Goal: Task Accomplishment & Management: Complete application form

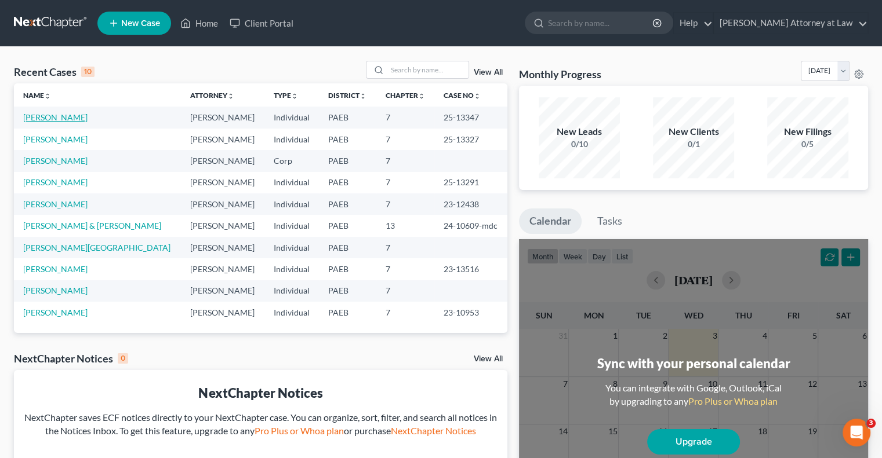
click at [56, 119] on link "[PERSON_NAME]" at bounding box center [55, 117] width 64 height 10
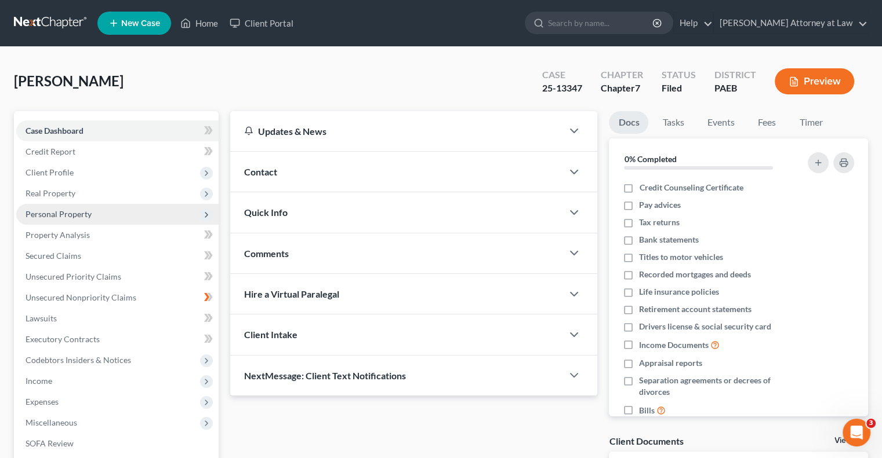
click at [67, 217] on span "Personal Property" at bounding box center [59, 214] width 66 height 10
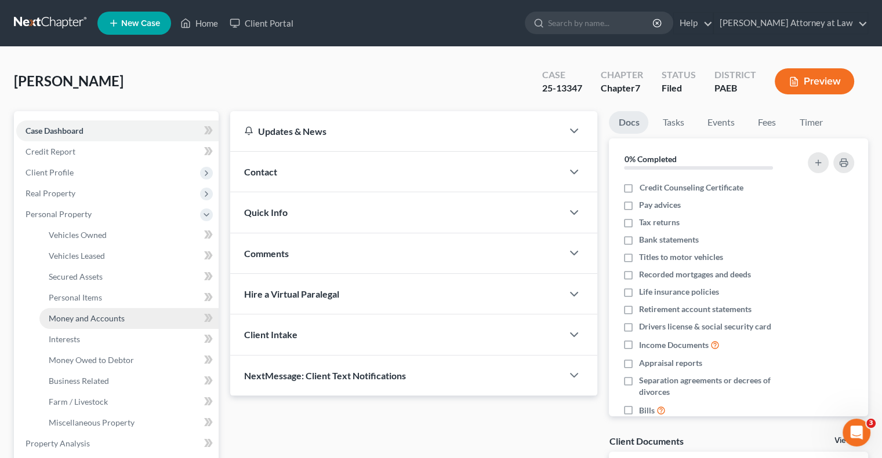
click at [90, 319] on span "Money and Accounts" at bounding box center [87, 319] width 76 height 10
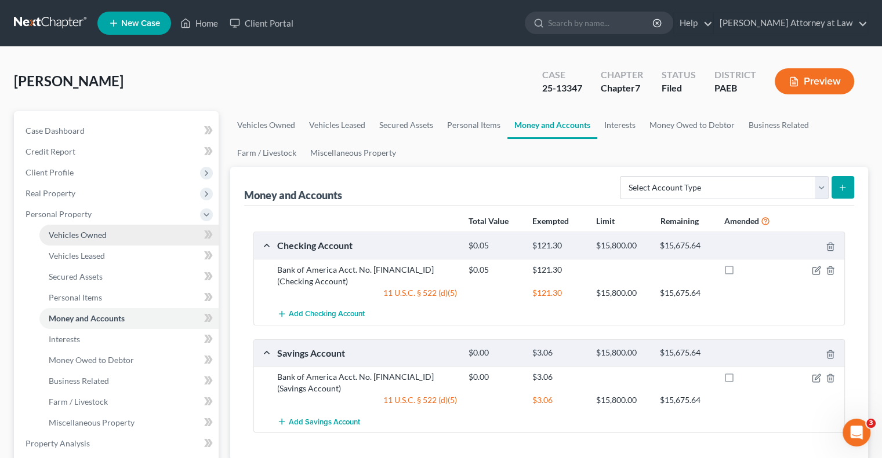
click at [92, 237] on span "Vehicles Owned" at bounding box center [78, 235] width 58 height 10
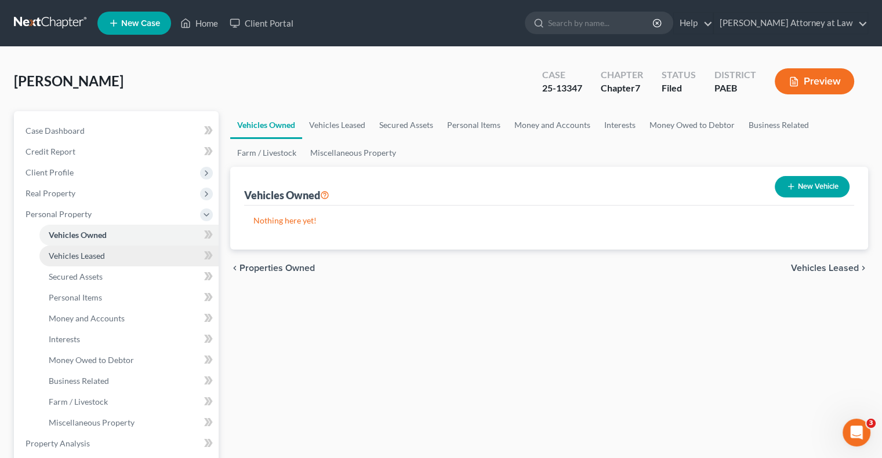
click at [90, 259] on span "Vehicles Leased" at bounding box center [77, 256] width 56 height 10
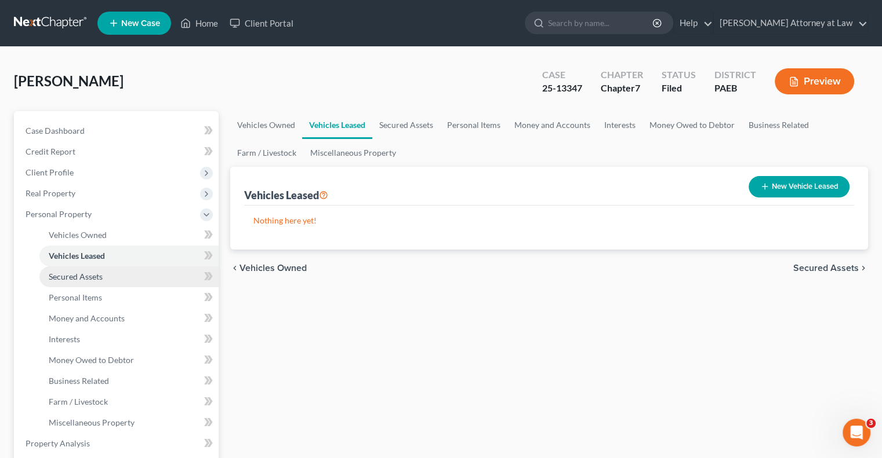
click at [88, 277] on span "Secured Assets" at bounding box center [76, 277] width 54 height 10
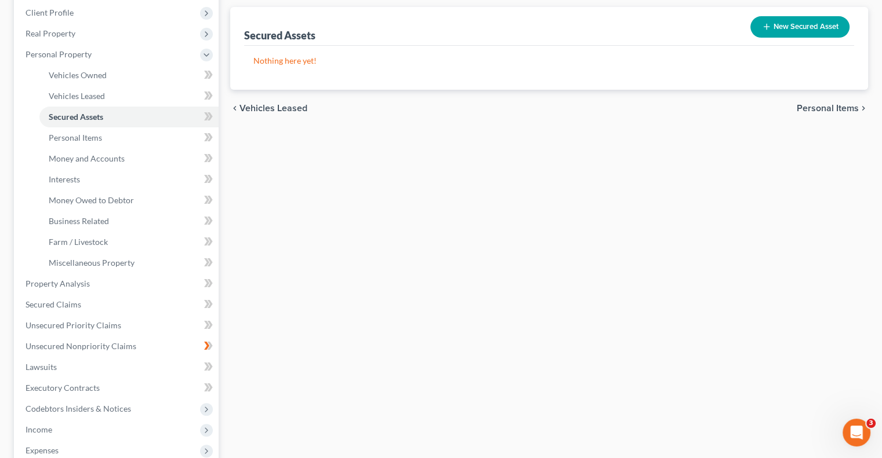
scroll to position [207, 0]
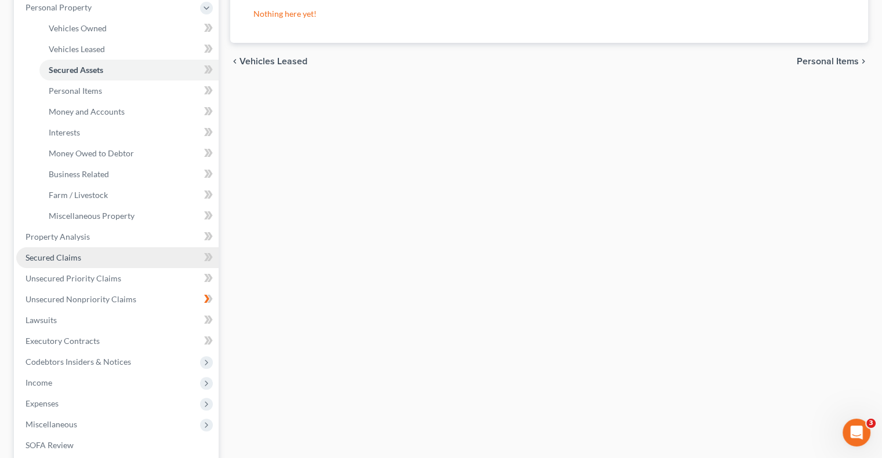
click at [190, 258] on link "Secured Claims" at bounding box center [117, 257] width 202 height 21
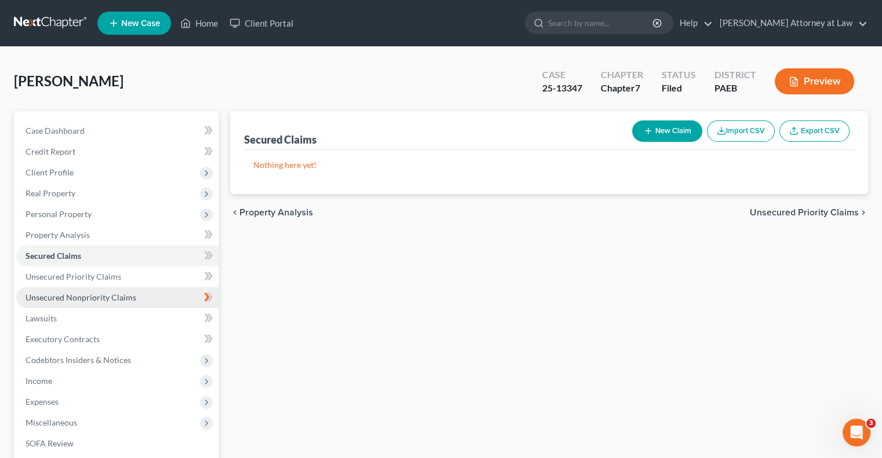
click at [157, 296] on link "Unsecured Nonpriority Claims" at bounding box center [117, 297] width 202 height 21
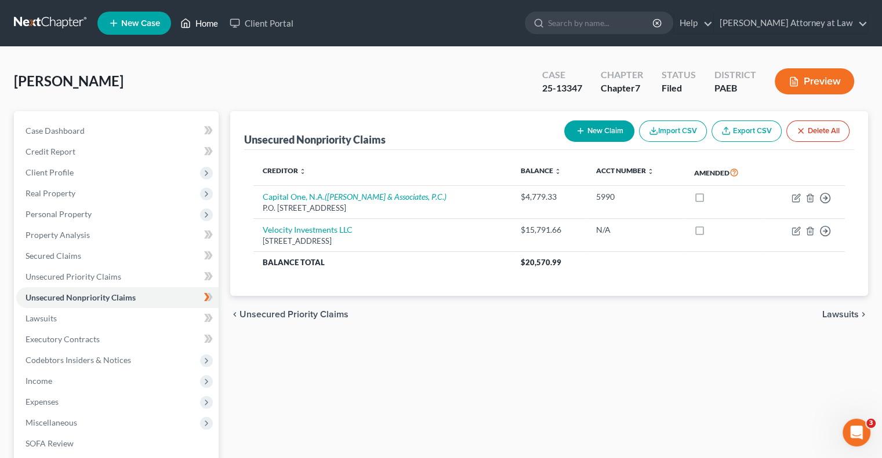
click at [206, 21] on link "Home" at bounding box center [198, 23] width 49 height 21
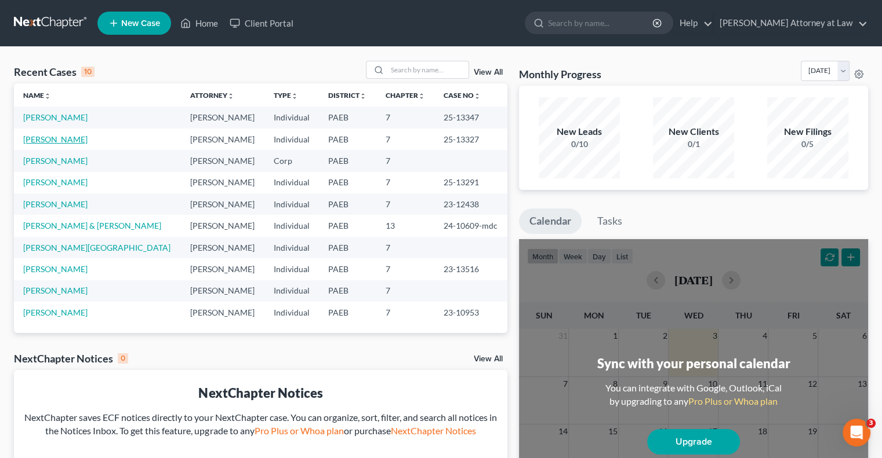
click at [60, 137] on link "[PERSON_NAME]" at bounding box center [55, 139] width 64 height 10
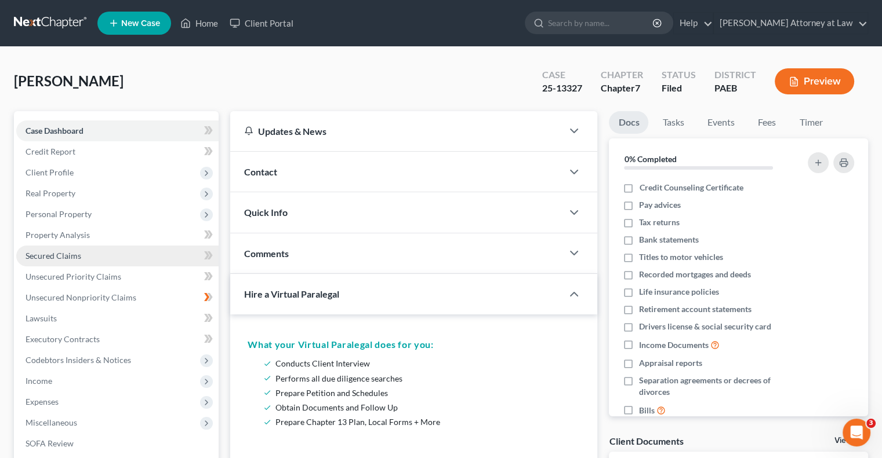
click at [59, 261] on link "Secured Claims" at bounding box center [117, 256] width 202 height 21
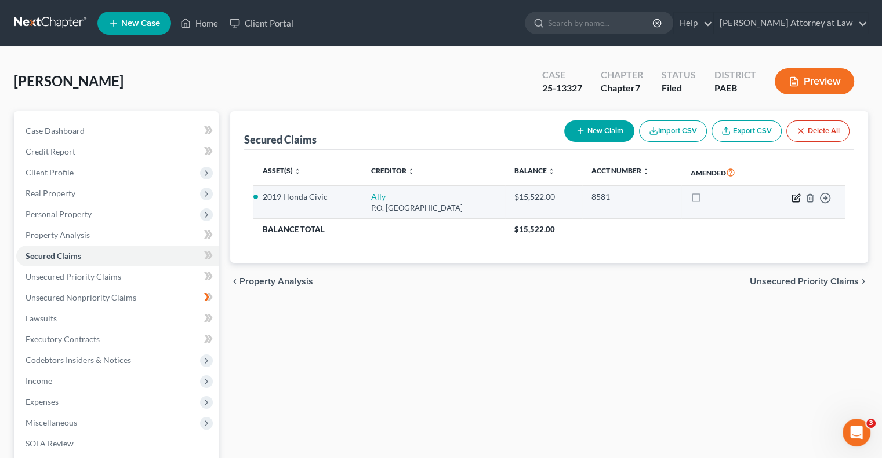
click at [798, 196] on icon "button" at bounding box center [796, 196] width 5 height 5
select select "39"
select select "2"
select select "3"
select select "0"
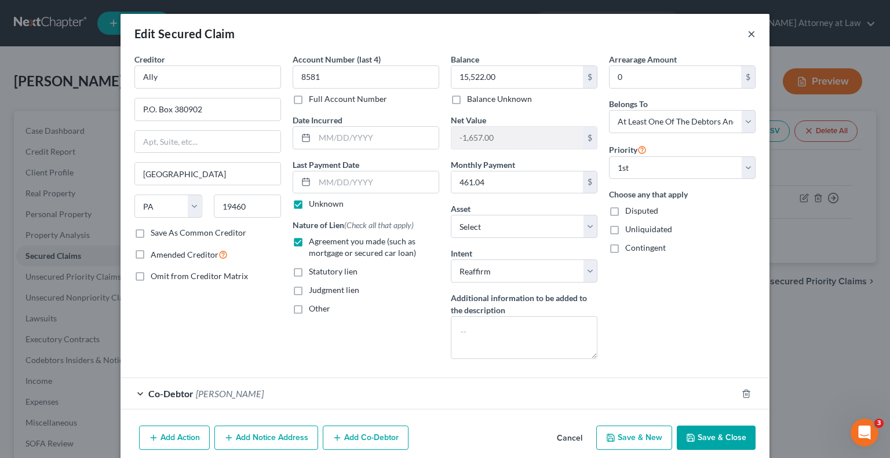
click at [748, 37] on button "×" at bounding box center [752, 34] width 8 height 14
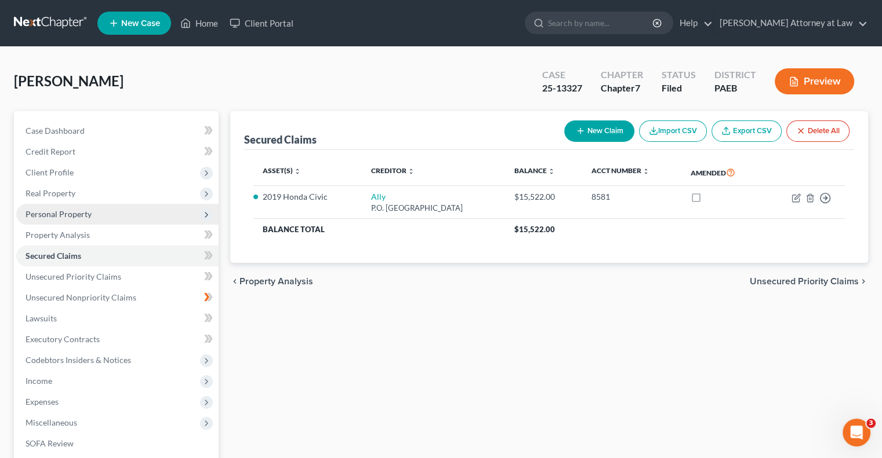
click at [93, 219] on span "Personal Property" at bounding box center [117, 214] width 202 height 21
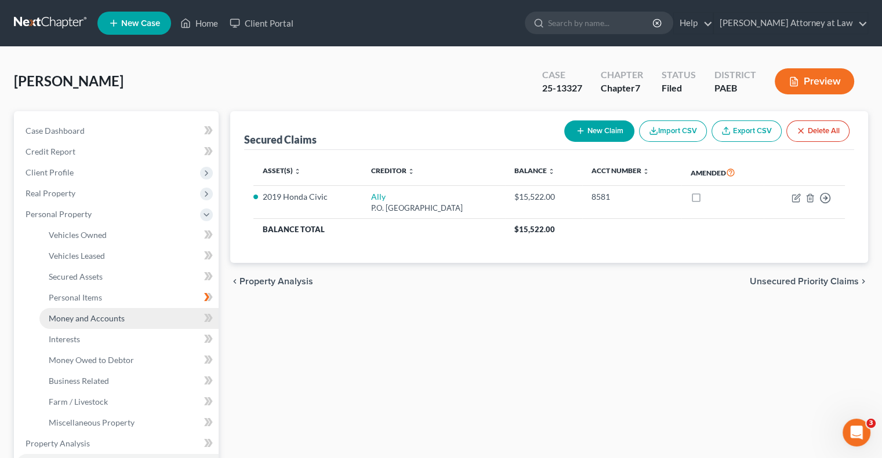
click at [90, 319] on span "Money and Accounts" at bounding box center [87, 319] width 76 height 10
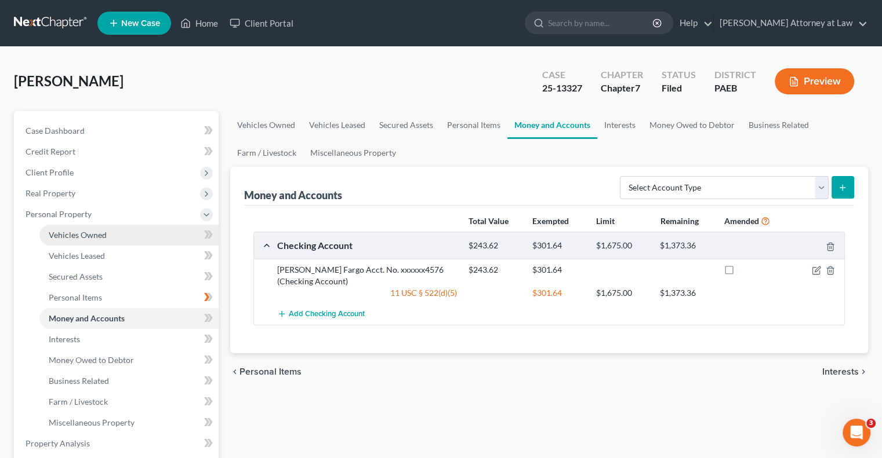
click at [136, 242] on link "Vehicles Owned" at bounding box center [128, 235] width 179 height 21
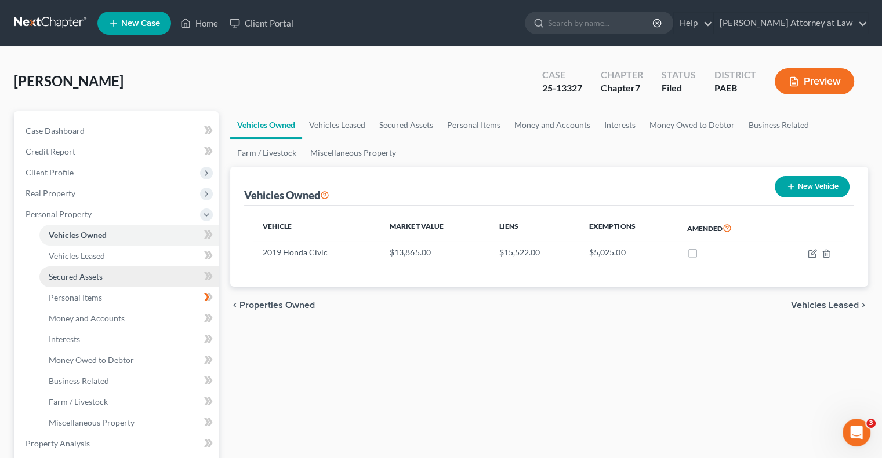
click at [118, 281] on link "Secured Assets" at bounding box center [128, 277] width 179 height 21
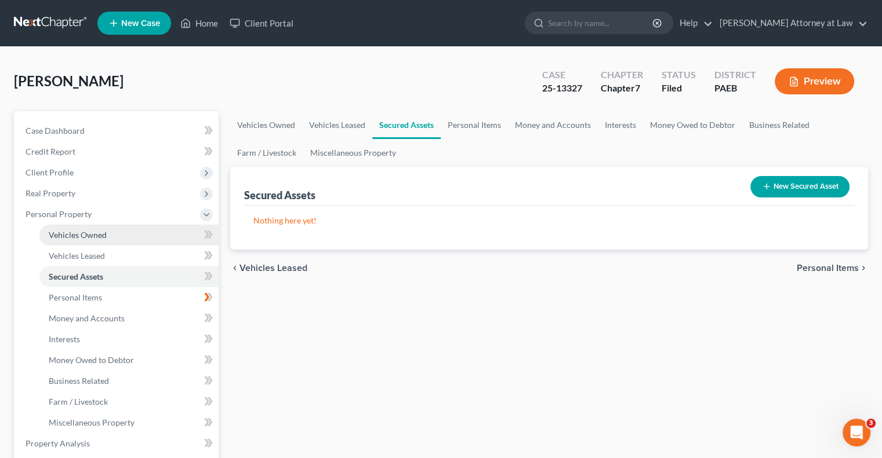
click at [111, 238] on link "Vehicles Owned" at bounding box center [128, 235] width 179 height 21
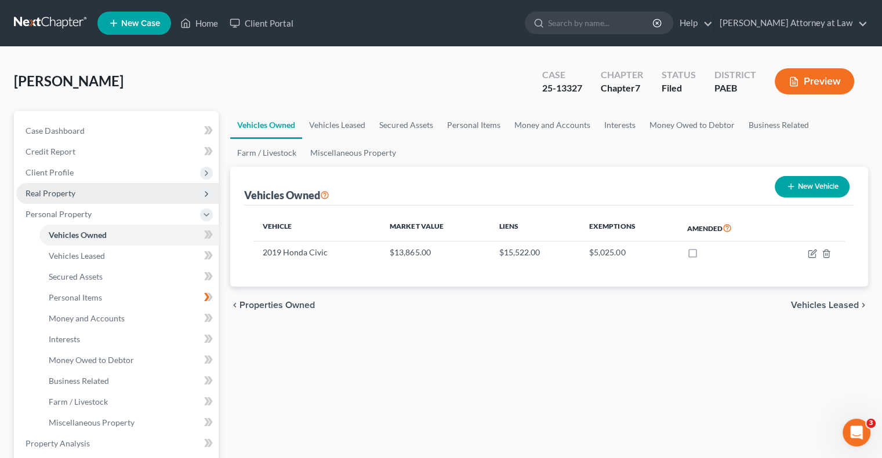
click at [119, 196] on span "Real Property" at bounding box center [117, 193] width 202 height 21
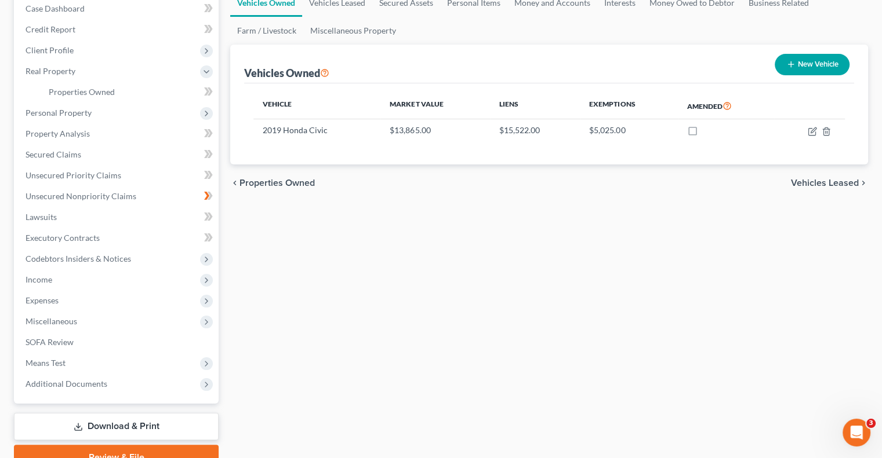
scroll to position [123, 0]
